Goal: Information Seeking & Learning: Learn about a topic

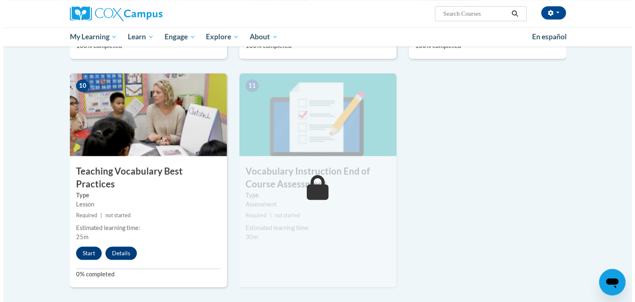
scroll to position [831, 0]
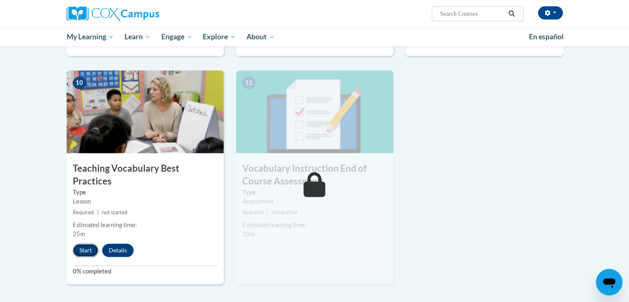
click at [84, 244] on button "Start" at bounding box center [86, 250] width 26 height 13
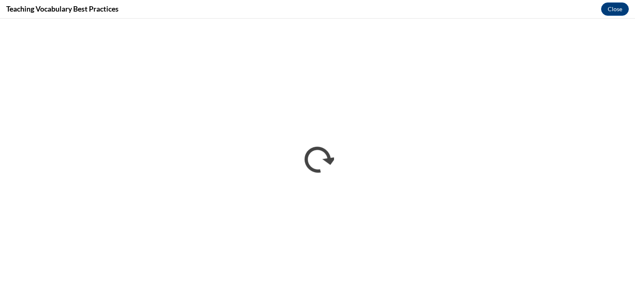
scroll to position [0, 0]
